Goal: Information Seeking & Learning: Find specific fact

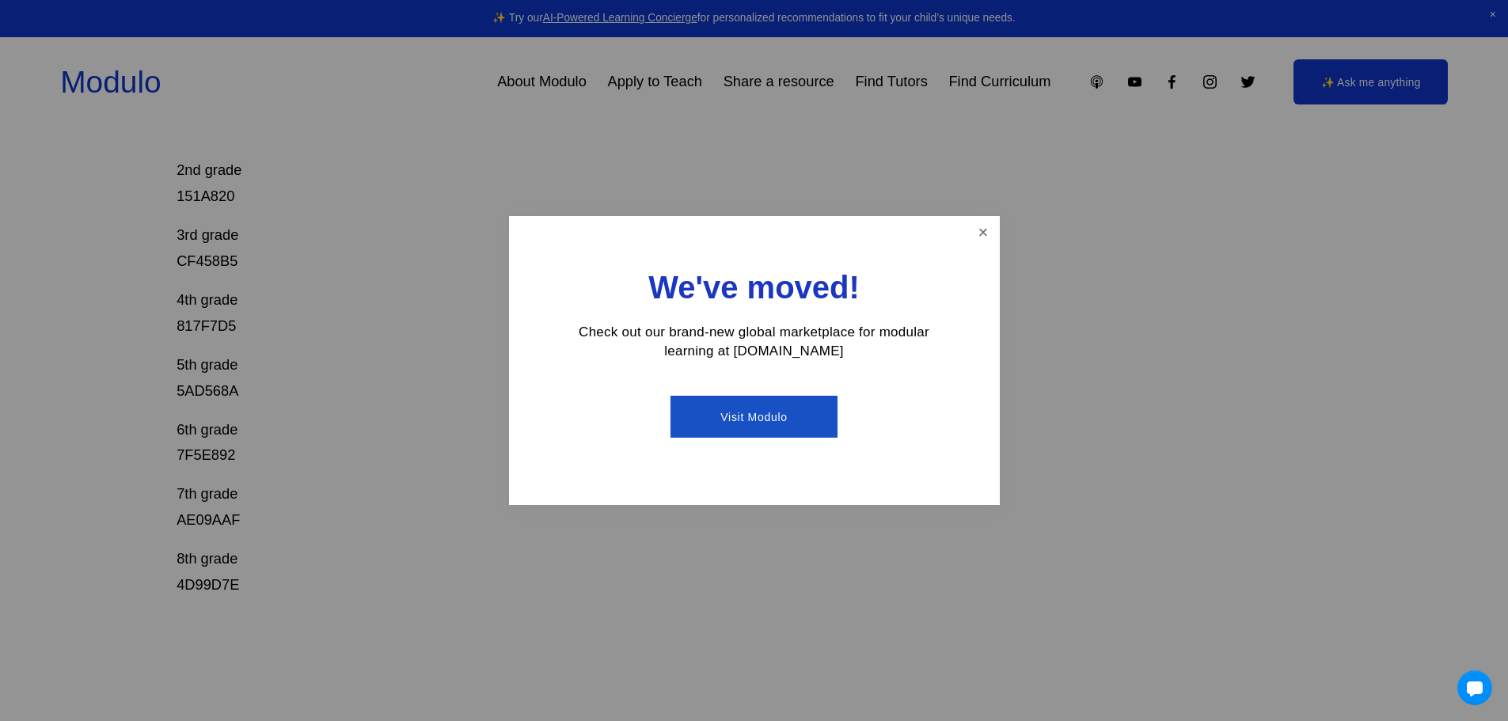
scroll to position [475, 0]
click at [986, 246] on div "We've moved! Check out our brand-new global marketplace for modular learning at…" at bounding box center [754, 360] width 491 height 289
click at [981, 223] on link "Close" at bounding box center [983, 233] width 28 height 28
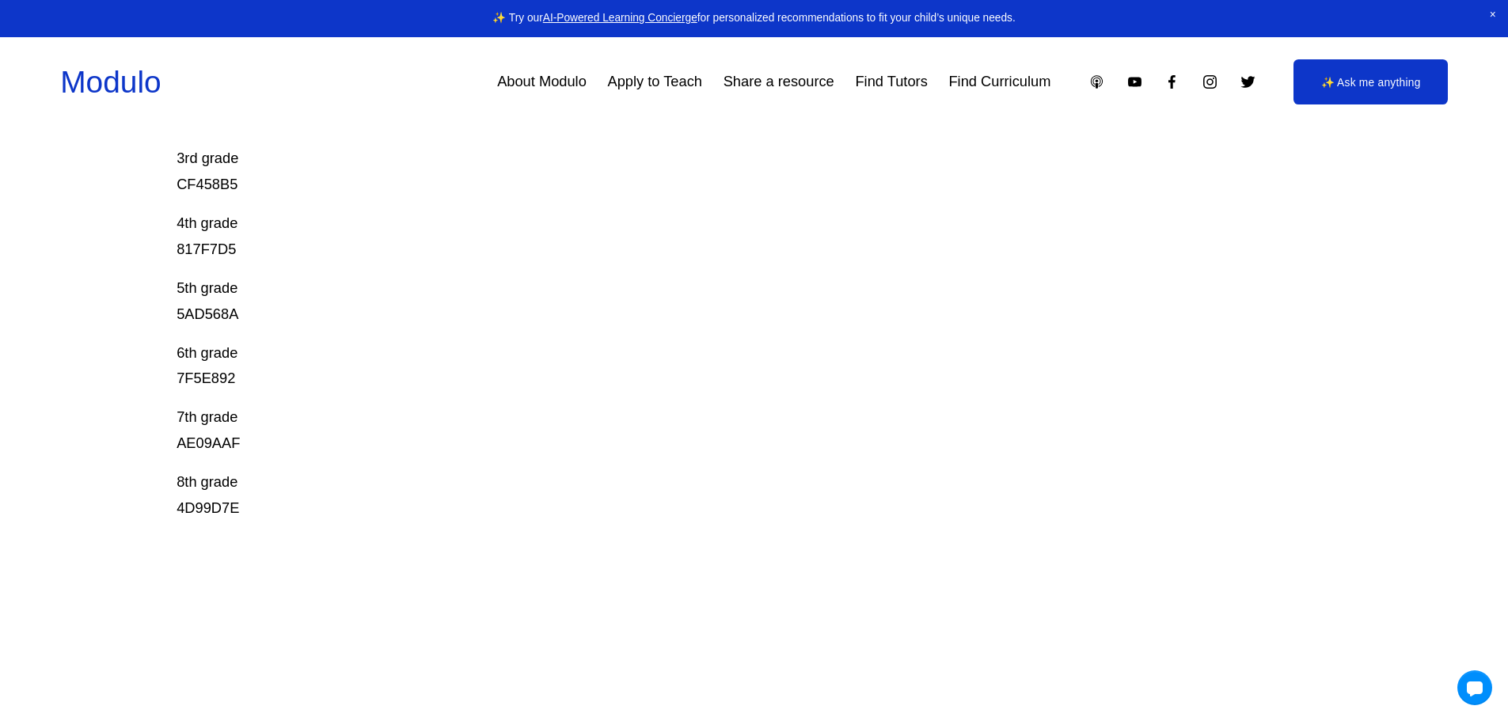
click at [204, 386] on p "6th grade 7F5E892" at bounding box center [696, 366] width 1039 height 52
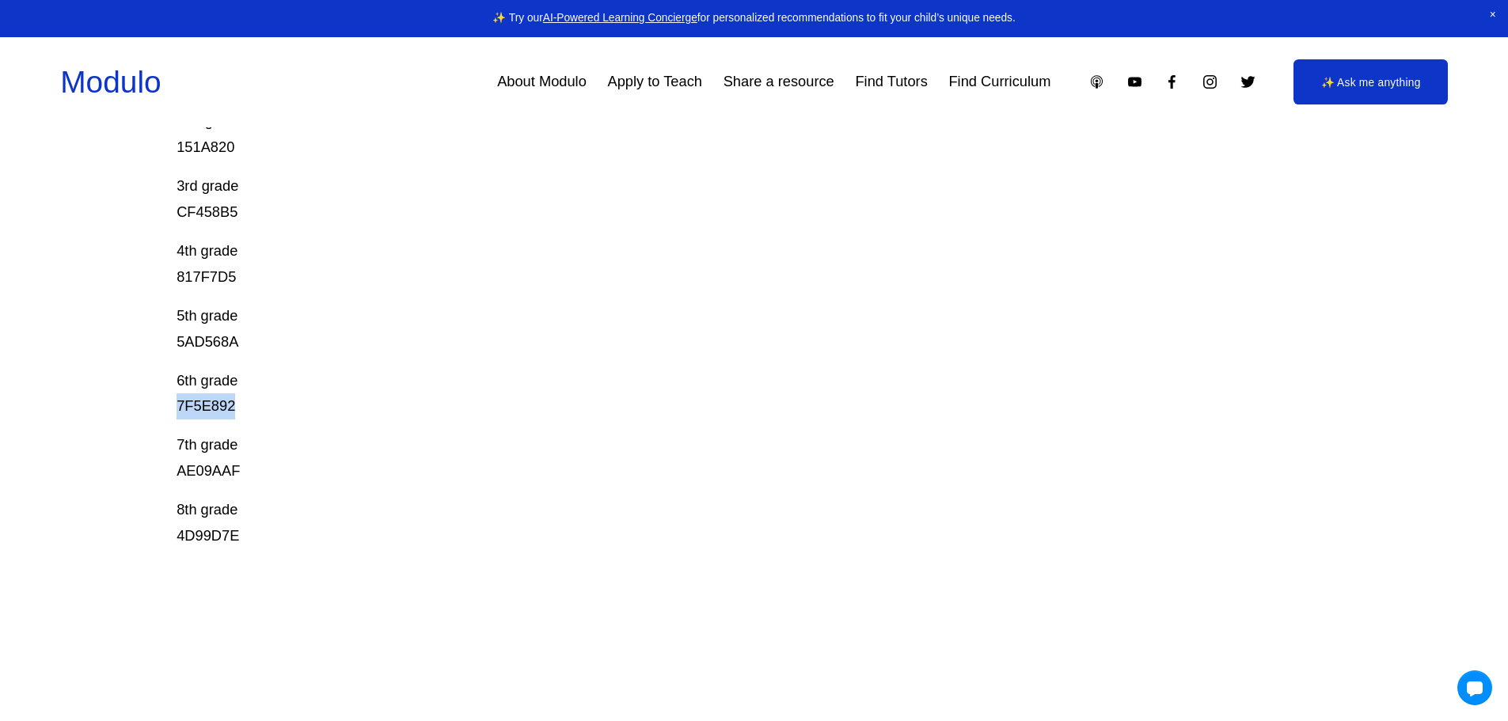
scroll to position [158, 0]
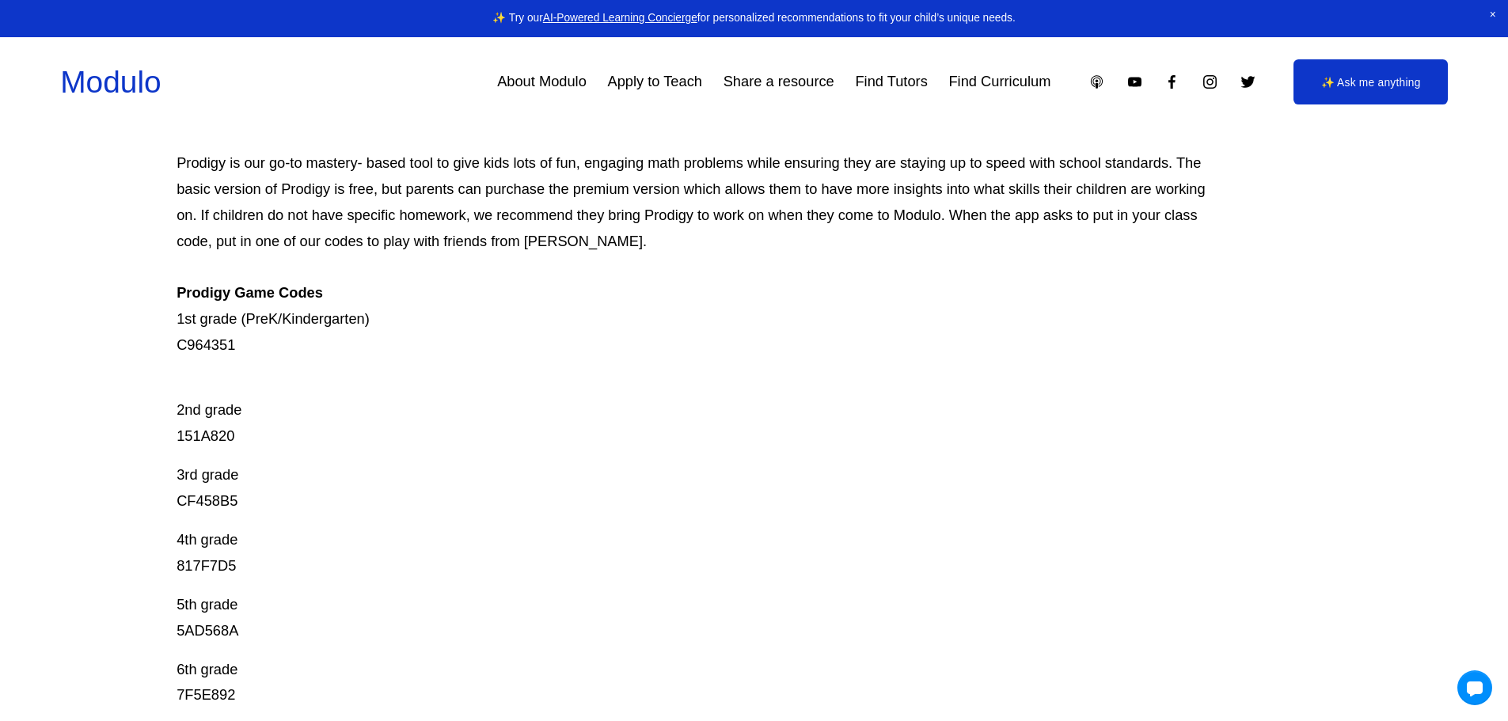
click at [215, 349] on p "Prodigy is our go-to mastery- based tool to give kids lots of fun, engaging mat…" at bounding box center [696, 254] width 1039 height 208
copy p "C964351"
